Goal: Find specific page/section: Find specific page/section

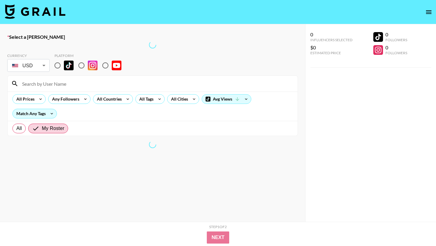
click at [427, 10] on icon "open drawer" at bounding box center [429, 11] width 7 height 7
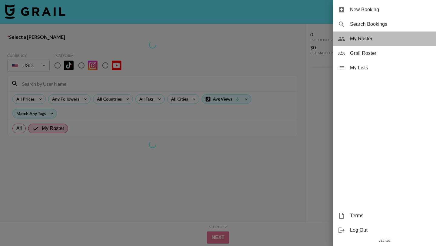
click at [394, 40] on span "My Roster" at bounding box center [390, 38] width 81 height 7
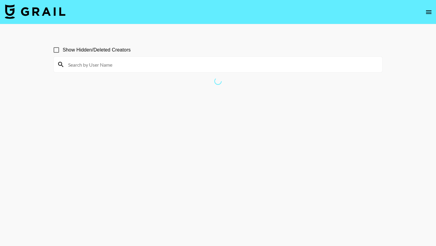
click at [203, 64] on input at bounding box center [222, 65] width 315 height 10
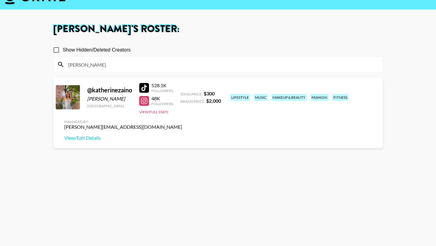
type input "[PERSON_NAME]"
click at [202, 162] on section "Show Hidden/Deleted Creators [PERSON_NAME] @ katherinezaino [PERSON_NAME] [GEOG…" at bounding box center [218, 138] width 330 height 198
click at [145, 89] on div at bounding box center [144, 88] width 10 height 10
click at [147, 100] on div at bounding box center [144, 101] width 10 height 10
click at [216, 62] on input "[PERSON_NAME]" at bounding box center [222, 65] width 315 height 10
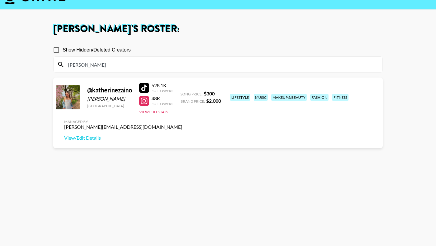
click at [216, 62] on input "[PERSON_NAME]" at bounding box center [222, 65] width 315 height 10
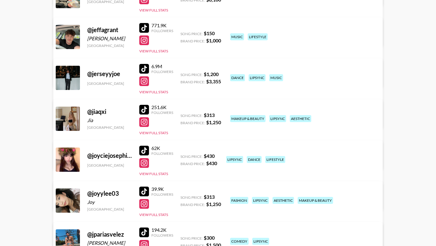
scroll to position [1958, 0]
click at [145, 28] on div at bounding box center [144, 28] width 10 height 10
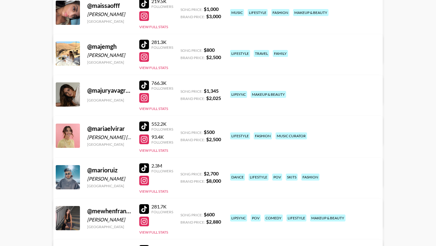
scroll to position [2689, 0]
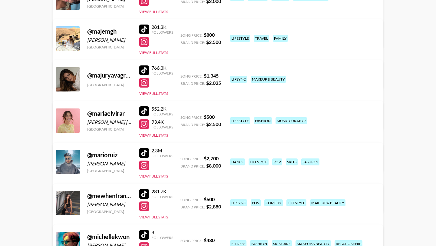
click at [144, 109] on div at bounding box center [144, 111] width 10 height 10
